Goal: Information Seeking & Learning: Understand process/instructions

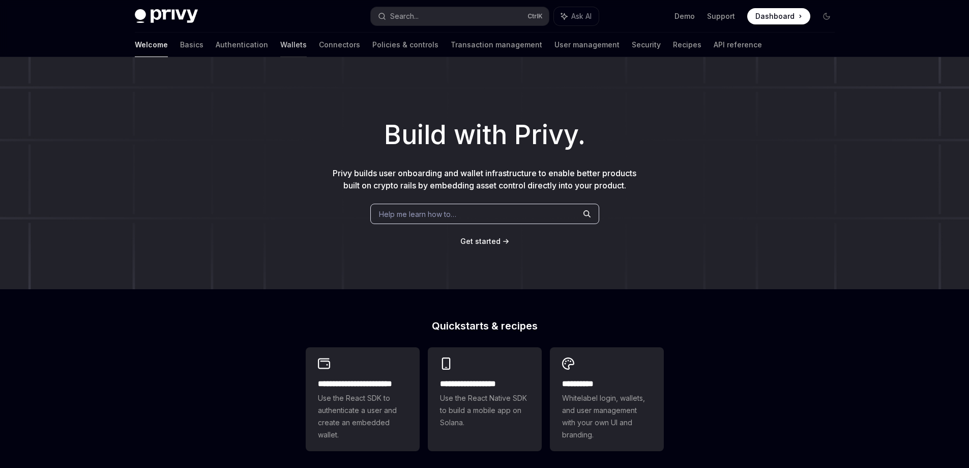
click at [280, 45] on link "Wallets" at bounding box center [293, 45] width 26 height 24
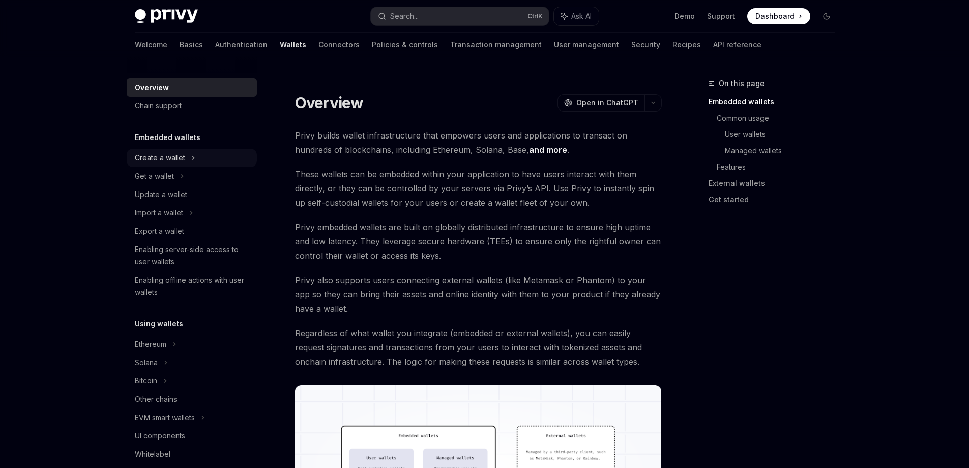
click at [218, 156] on div "Create a wallet" at bounding box center [192, 158] width 130 height 18
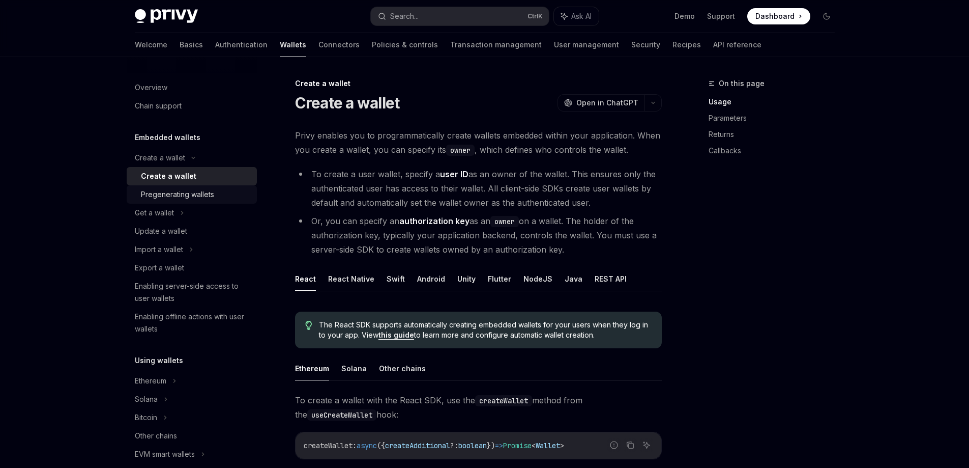
click at [224, 189] on div "Pregenerating wallets" at bounding box center [196, 194] width 110 height 12
type textarea "*"
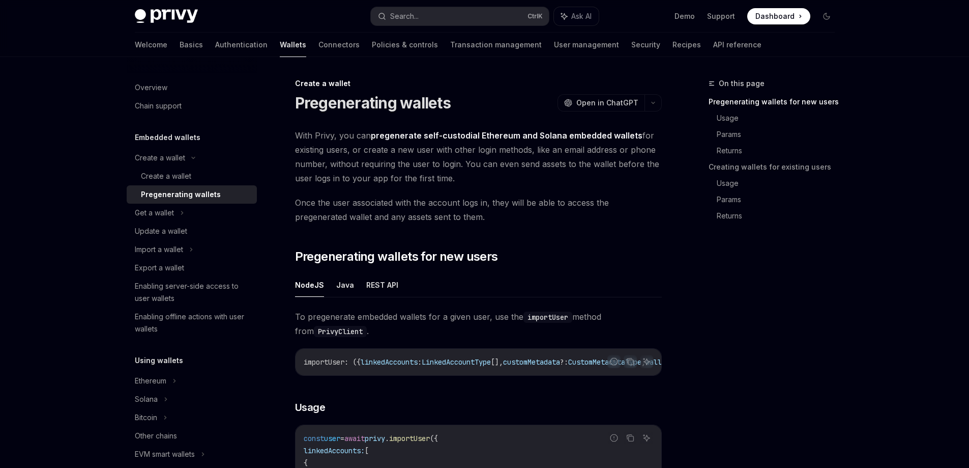
drag, startPoint x: 295, startPoint y: 134, endPoint x: 610, endPoint y: 179, distance: 318.1
click at [610, 179] on span "With Privy, you can pregenerate self-custodial Ethereum and Solana embedded wal…" at bounding box center [478, 156] width 367 height 57
